Goal: Information Seeking & Learning: Find contact information

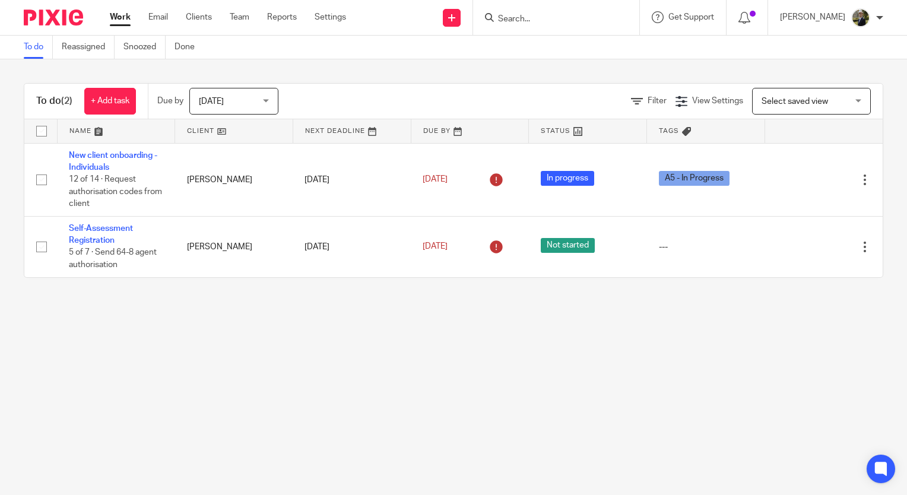
click at [533, 22] on input "Search" at bounding box center [550, 19] width 107 height 11
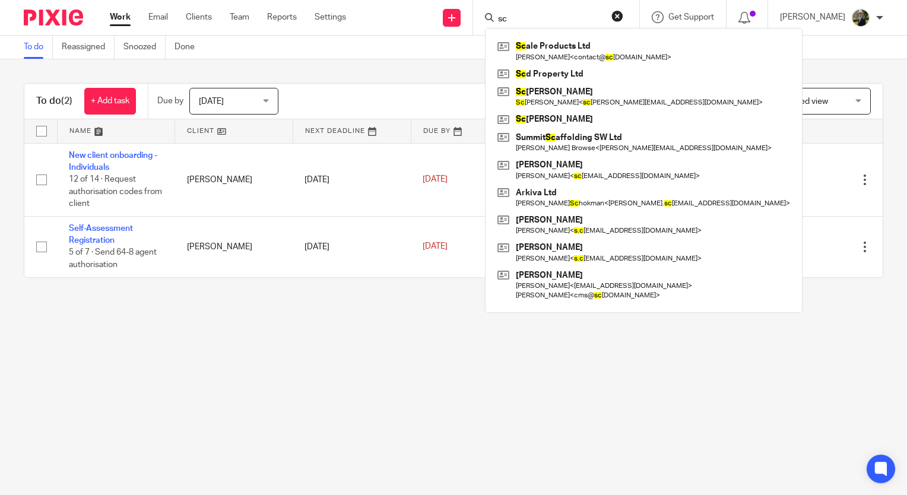
type input "s"
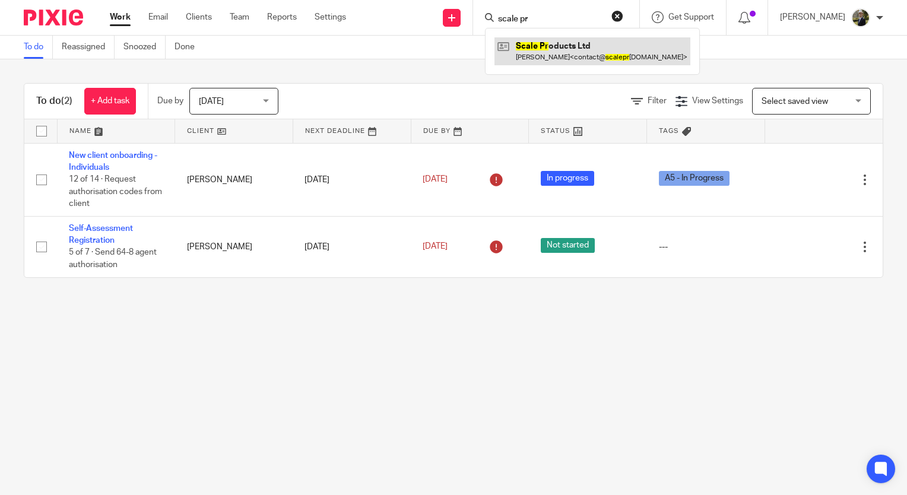
type input "scale pr"
click at [593, 46] on link at bounding box center [593, 50] width 196 height 27
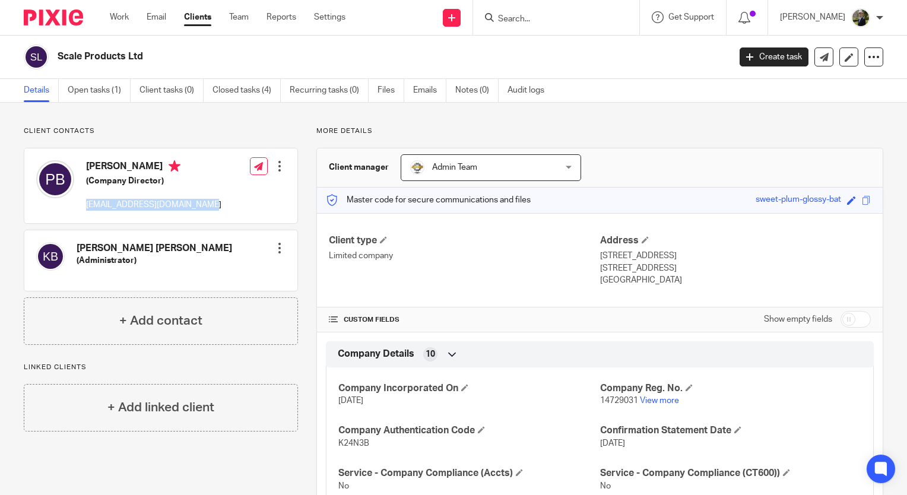
drag, startPoint x: 204, startPoint y: 205, endPoint x: 83, endPoint y: 208, distance: 121.2
click at [83, 208] on div "[PERSON_NAME] (Company Director) [EMAIL_ADDRESS][DOMAIN_NAME] Edit contact Crea…" at bounding box center [160, 185] width 273 height 75
copy p "[EMAIL_ADDRESS][DOMAIN_NAME]"
click at [532, 16] on input "Search" at bounding box center [550, 19] width 107 height 11
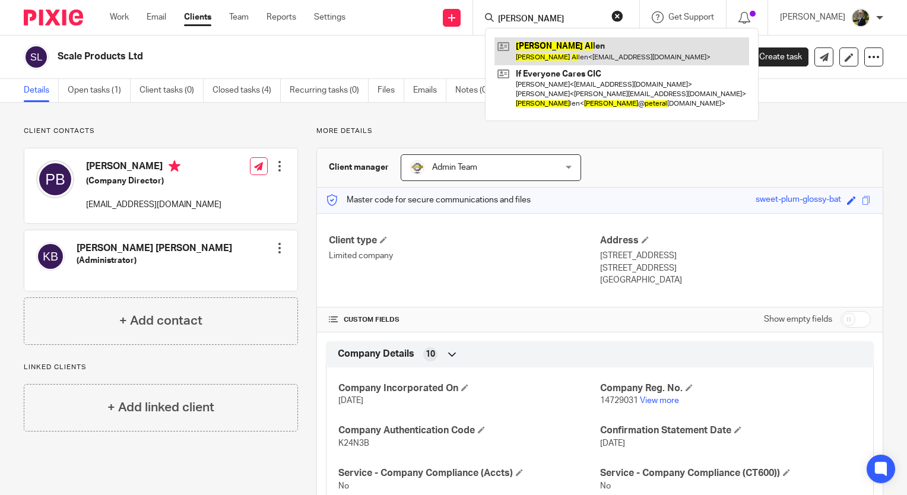
type input "[PERSON_NAME]"
click at [550, 49] on link at bounding box center [622, 50] width 255 height 27
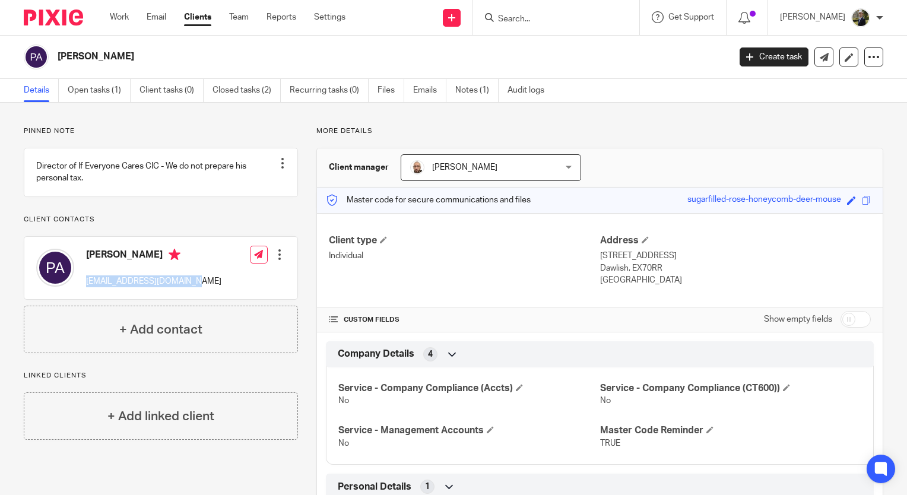
drag, startPoint x: 204, startPoint y: 294, endPoint x: 83, endPoint y: 304, distance: 120.9
click at [83, 299] on div "[PERSON_NAME] [EMAIL_ADDRESS][DOMAIN_NAME] Edit contact Create client from cont…" at bounding box center [160, 268] width 273 height 62
copy p "[EMAIL_ADDRESS][DOMAIN_NAME]"
